Goal: Task Accomplishment & Management: Use online tool/utility

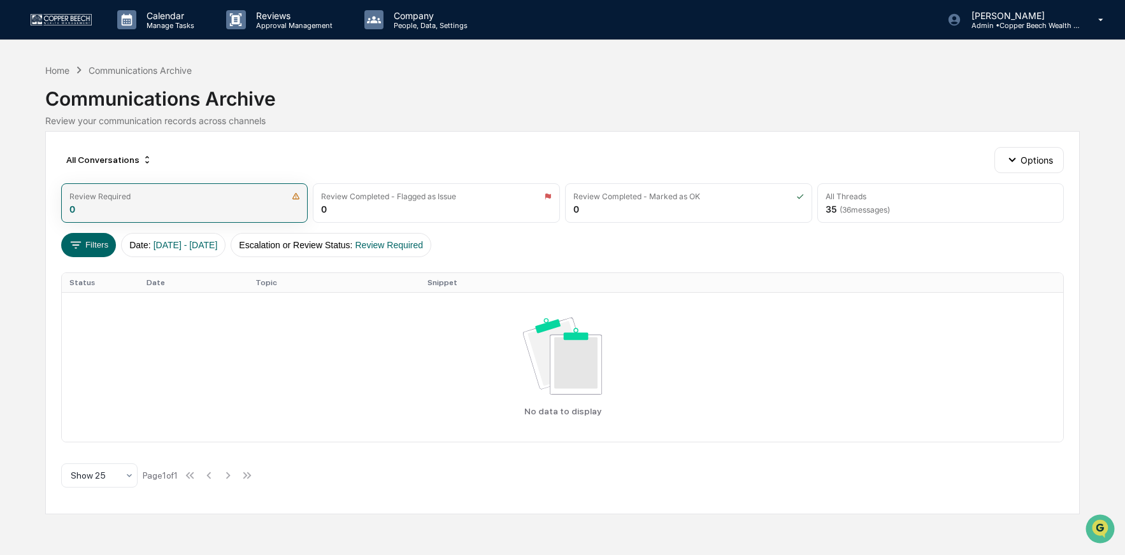
click at [296, 197] on img at bounding box center [296, 196] width 8 height 8
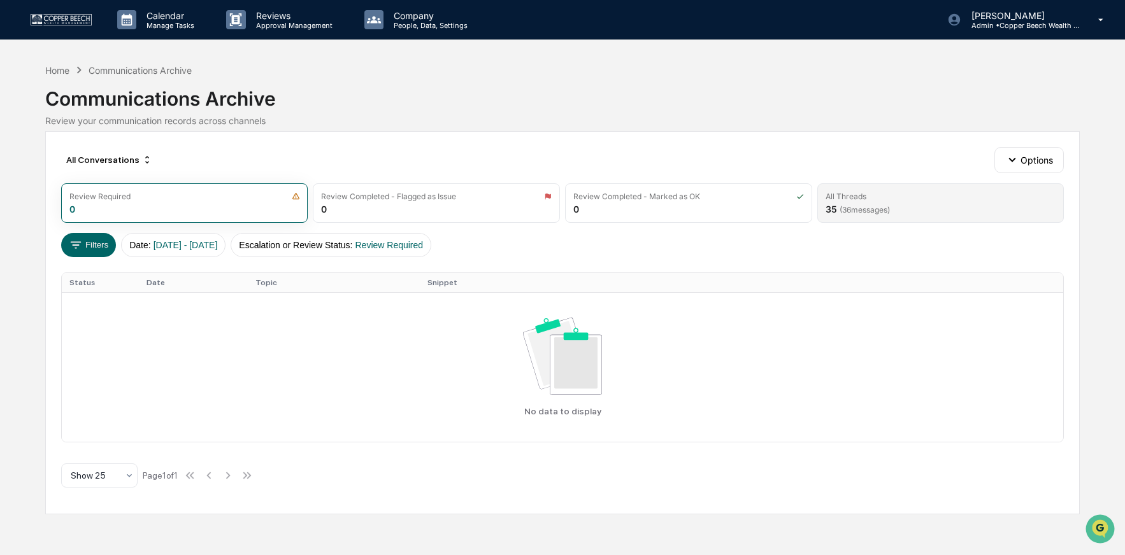
click at [908, 210] on div "All Threads 35 ( 36 messages)" at bounding box center [940, 202] width 247 height 39
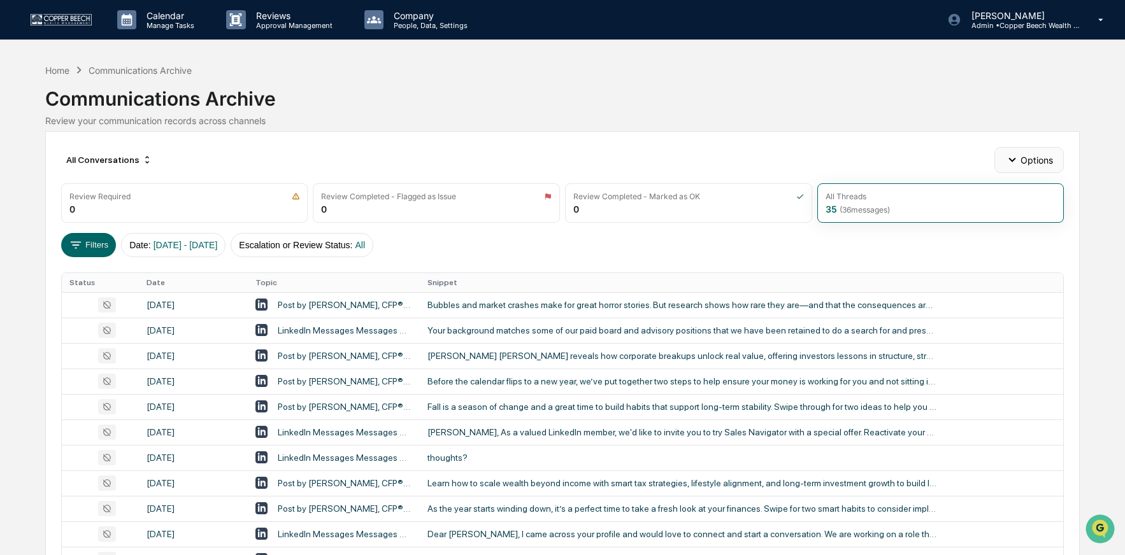
click at [1031, 164] on button "Options" at bounding box center [1028, 159] width 69 height 25
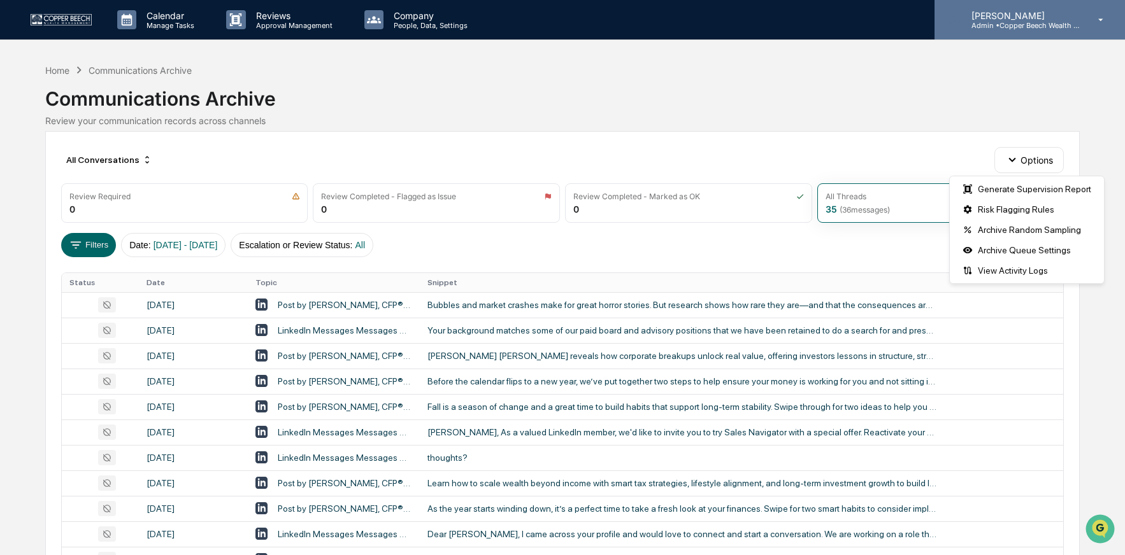
click at [1026, 27] on p "Admin • Copper Beech Wealth Management" at bounding box center [1020, 25] width 118 height 9
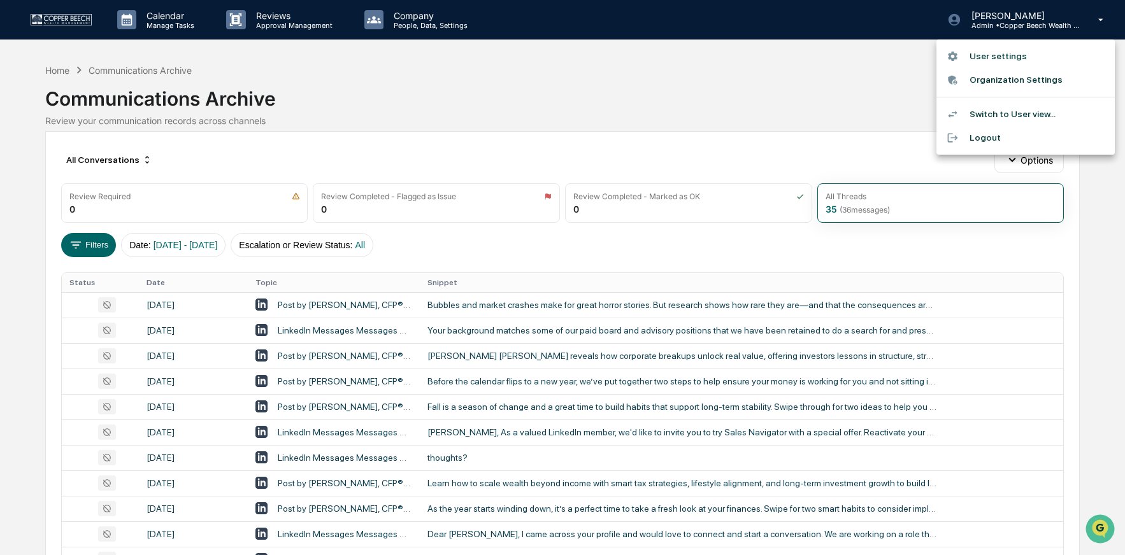
click at [50, 71] on div at bounding box center [562, 277] width 1125 height 555
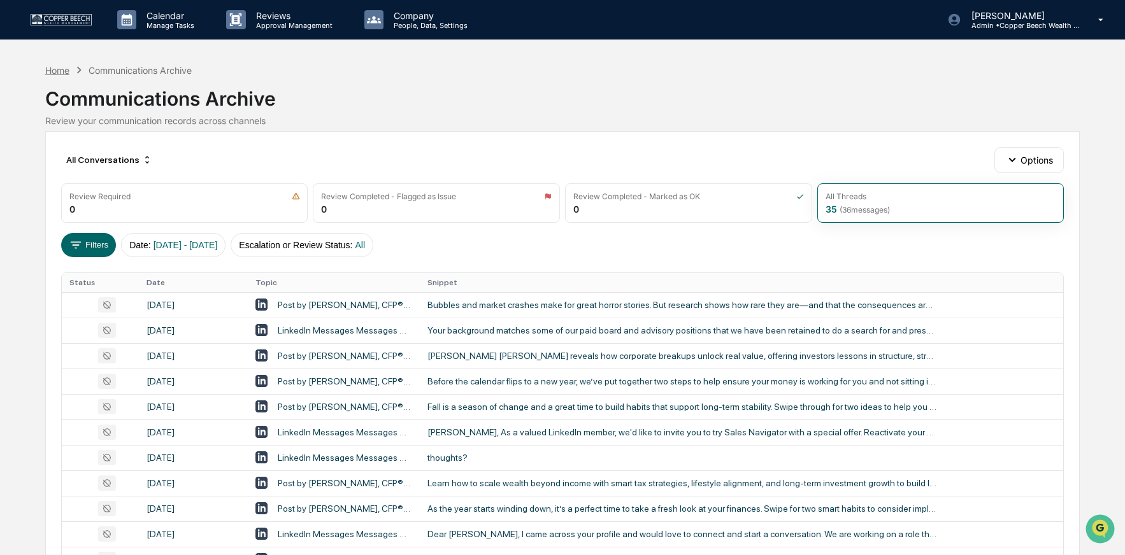
click at [54, 71] on div "Home" at bounding box center [57, 70] width 24 height 11
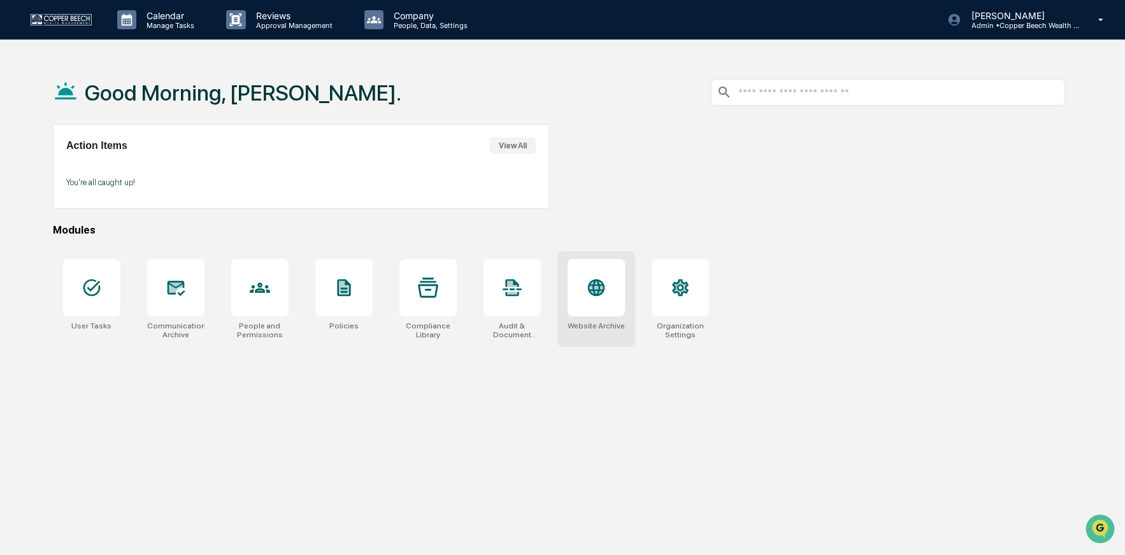
click at [605, 307] on div at bounding box center [596, 287] width 57 height 57
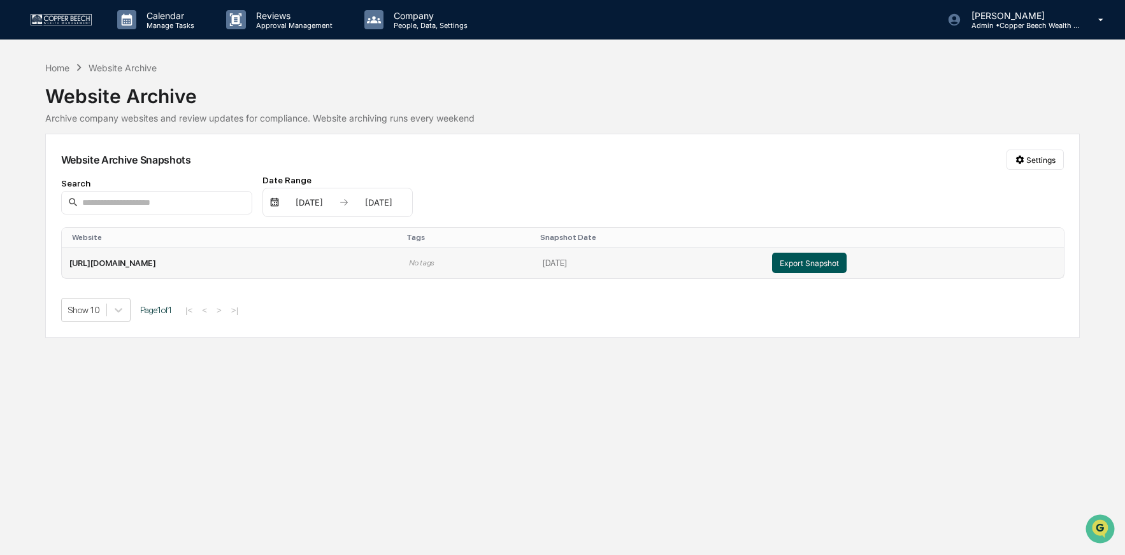
click at [847, 263] on button "Export Snapshot" at bounding box center [809, 263] width 75 height 20
